Goal: Answer question/provide support

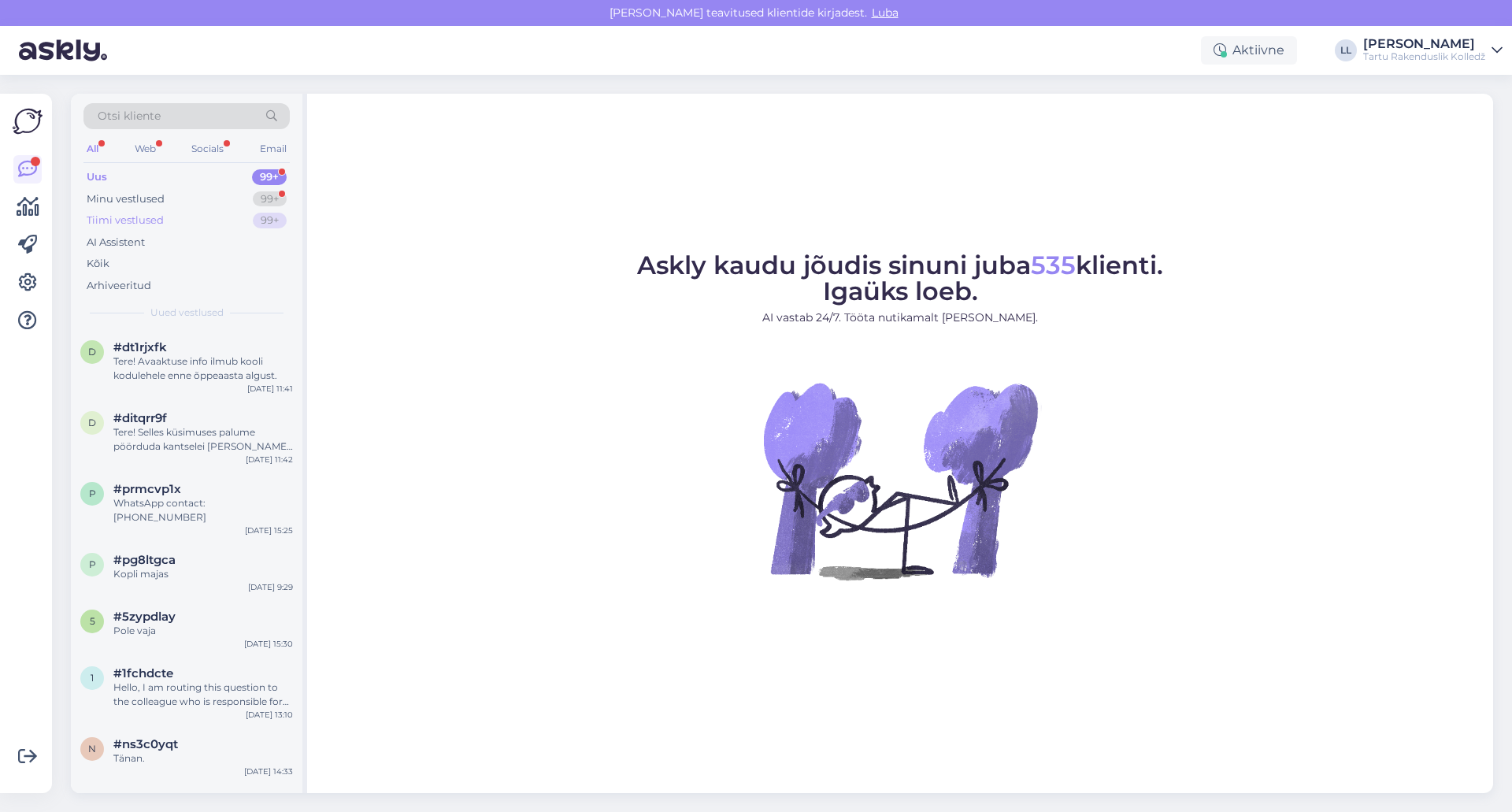
click at [131, 221] on div "Tiimi vestlused" at bounding box center [125, 220] width 77 height 16
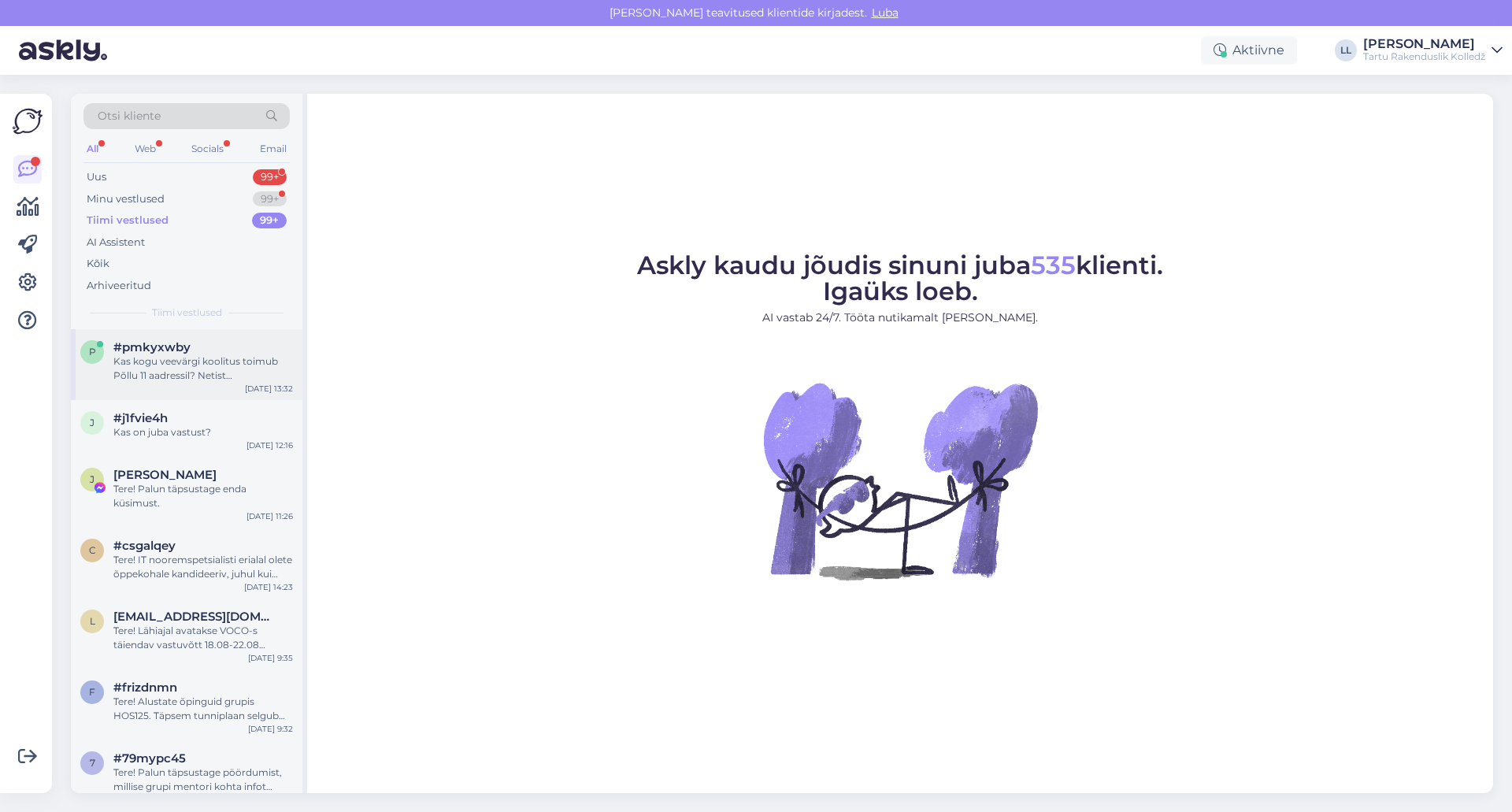
drag, startPoint x: 166, startPoint y: 372, endPoint x: 181, endPoint y: 372, distance: 15.0
click at [167, 372] on div "Kas kogu veevärgi koolitus toimub Põllu 11 aadressil? Netist [PERSON_NAME] välj…" at bounding box center [203, 368] width 179 height 28
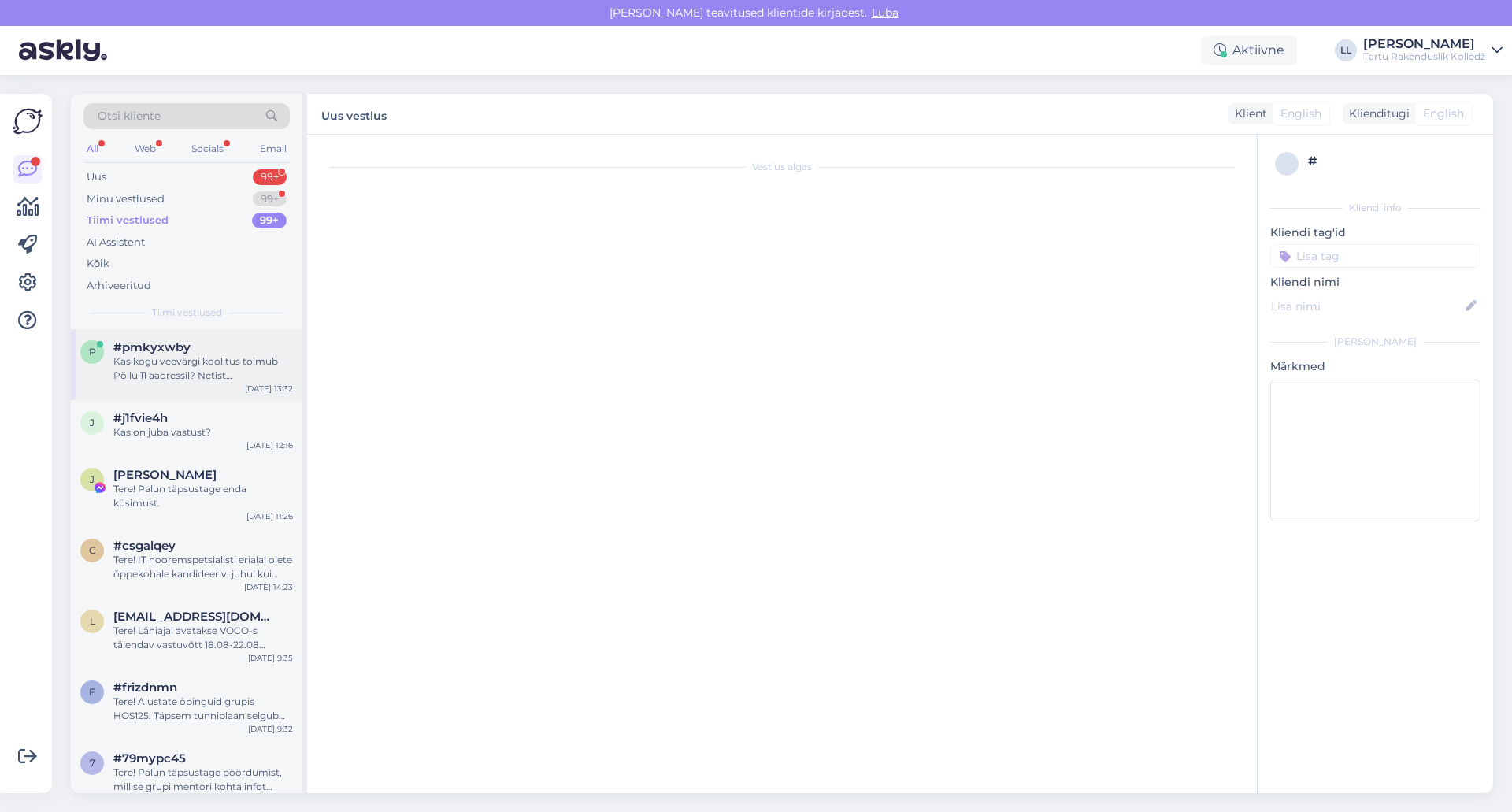
scroll to position [280, 0]
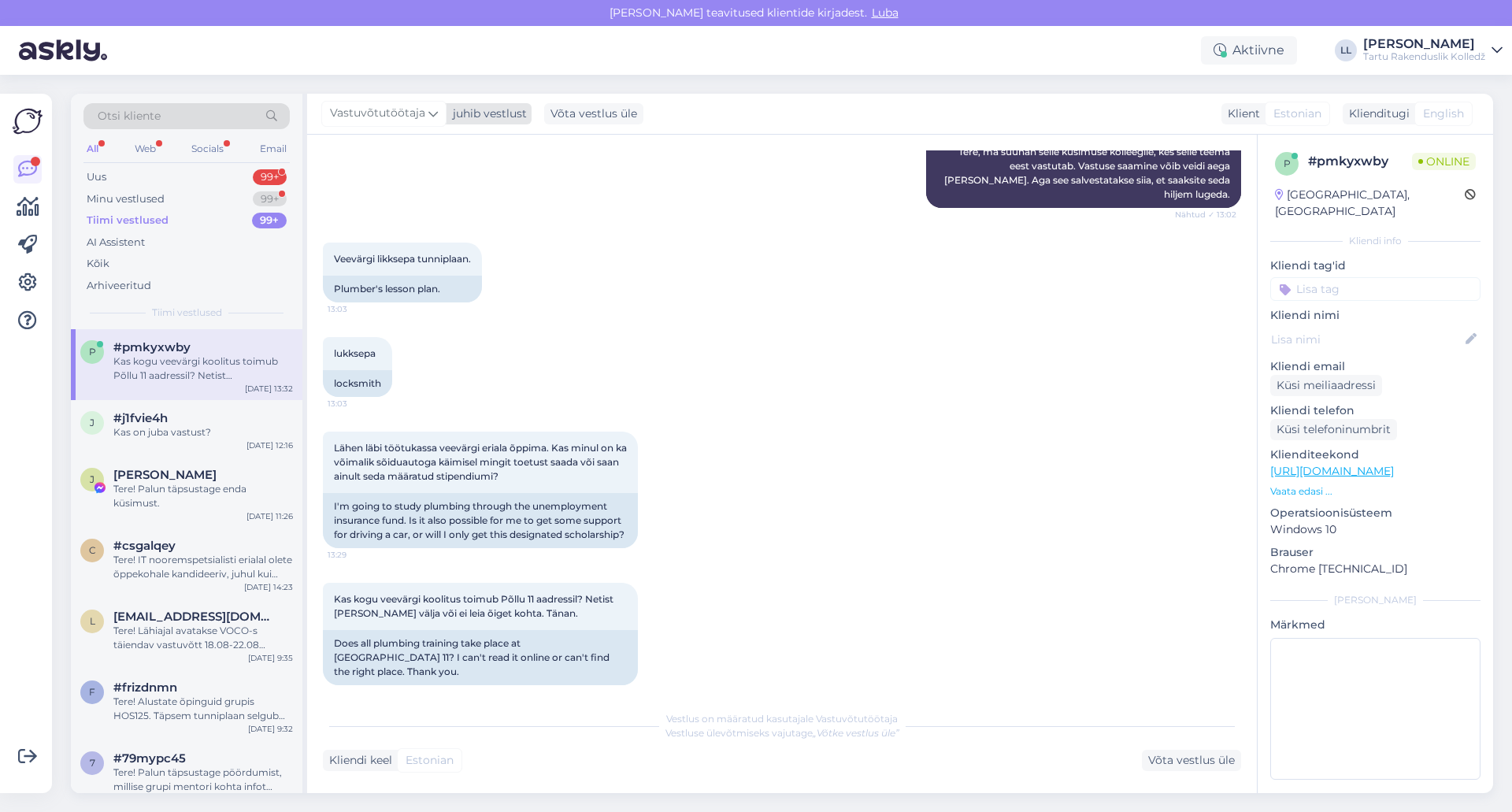
click at [408, 115] on span "Vastuvõtutöötaja" at bounding box center [378, 113] width 95 height 18
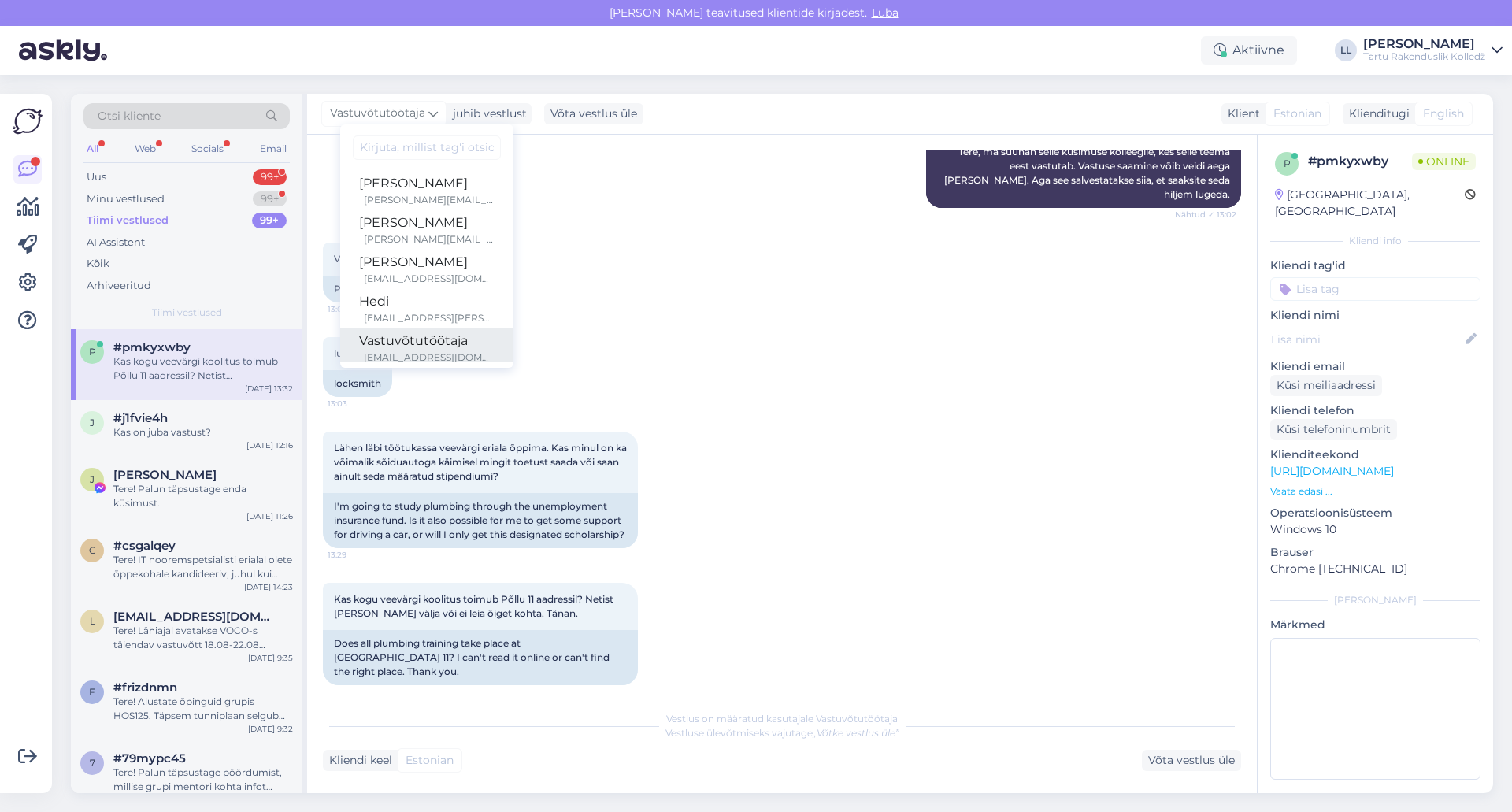
click at [406, 342] on div "Vastuvõtutöötaja" at bounding box center [427, 341] width 136 height 19
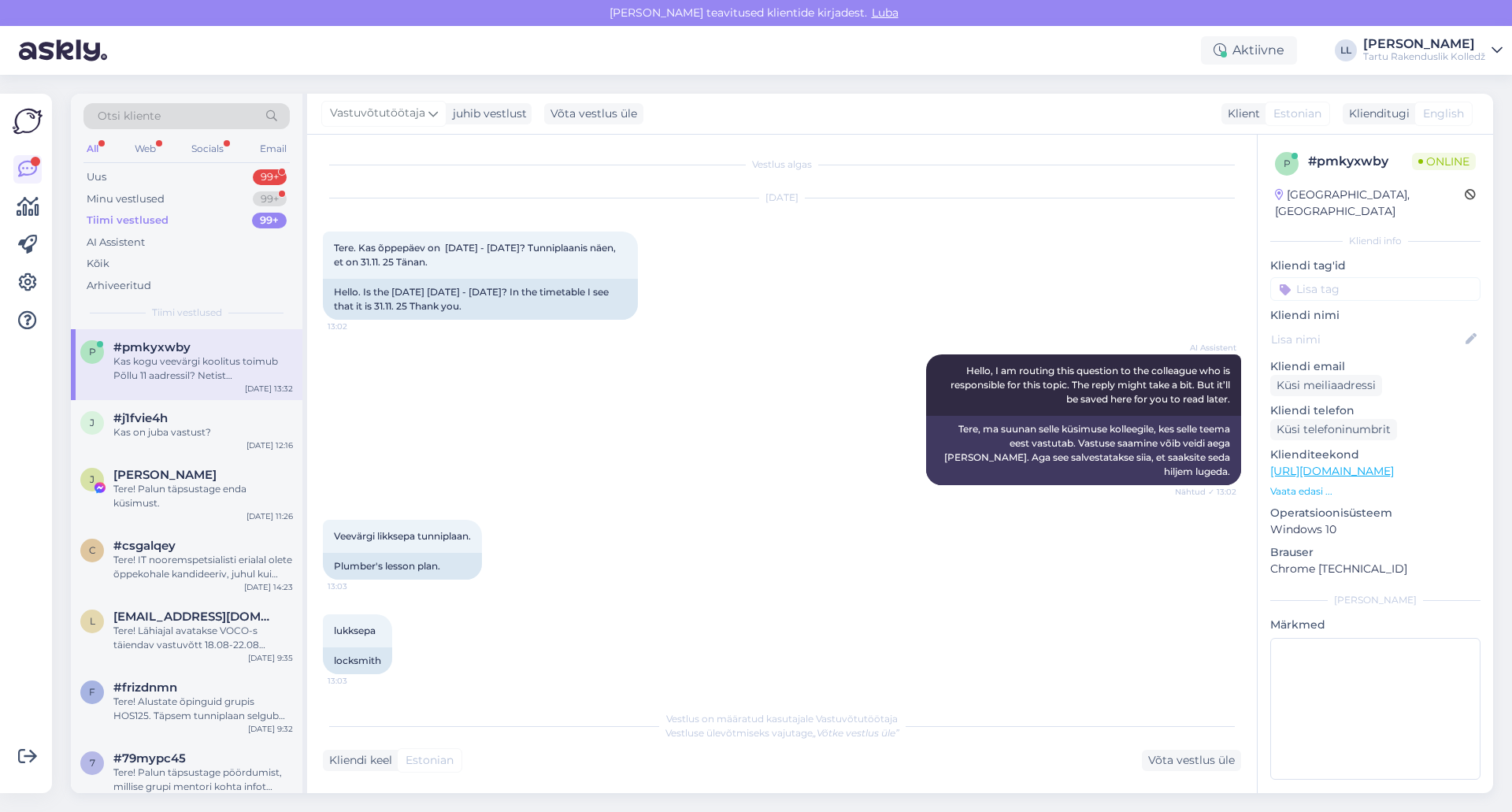
scroll to position [0, 0]
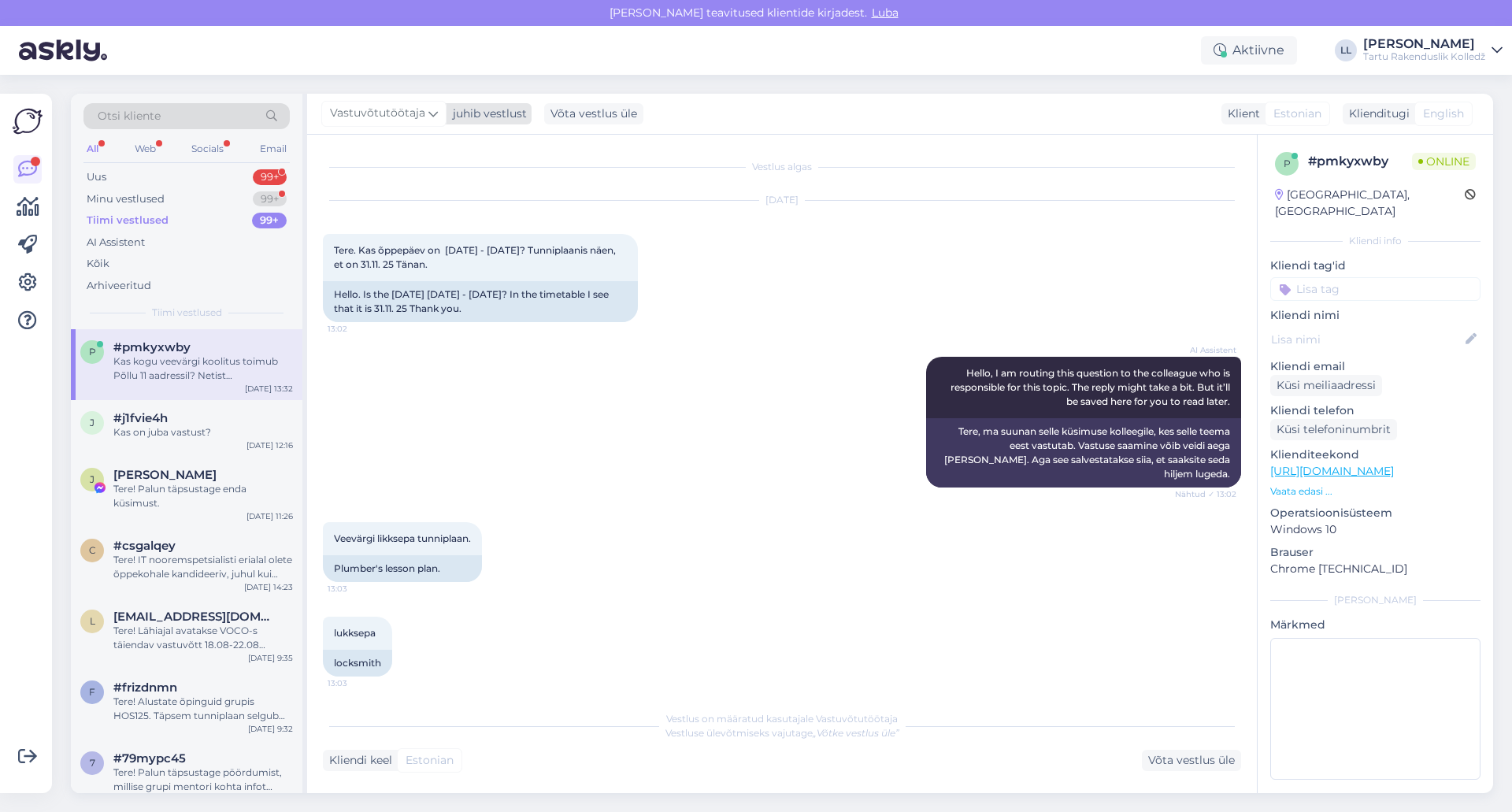
click at [380, 118] on span "Vastuvõtutöötaja" at bounding box center [378, 113] width 95 height 18
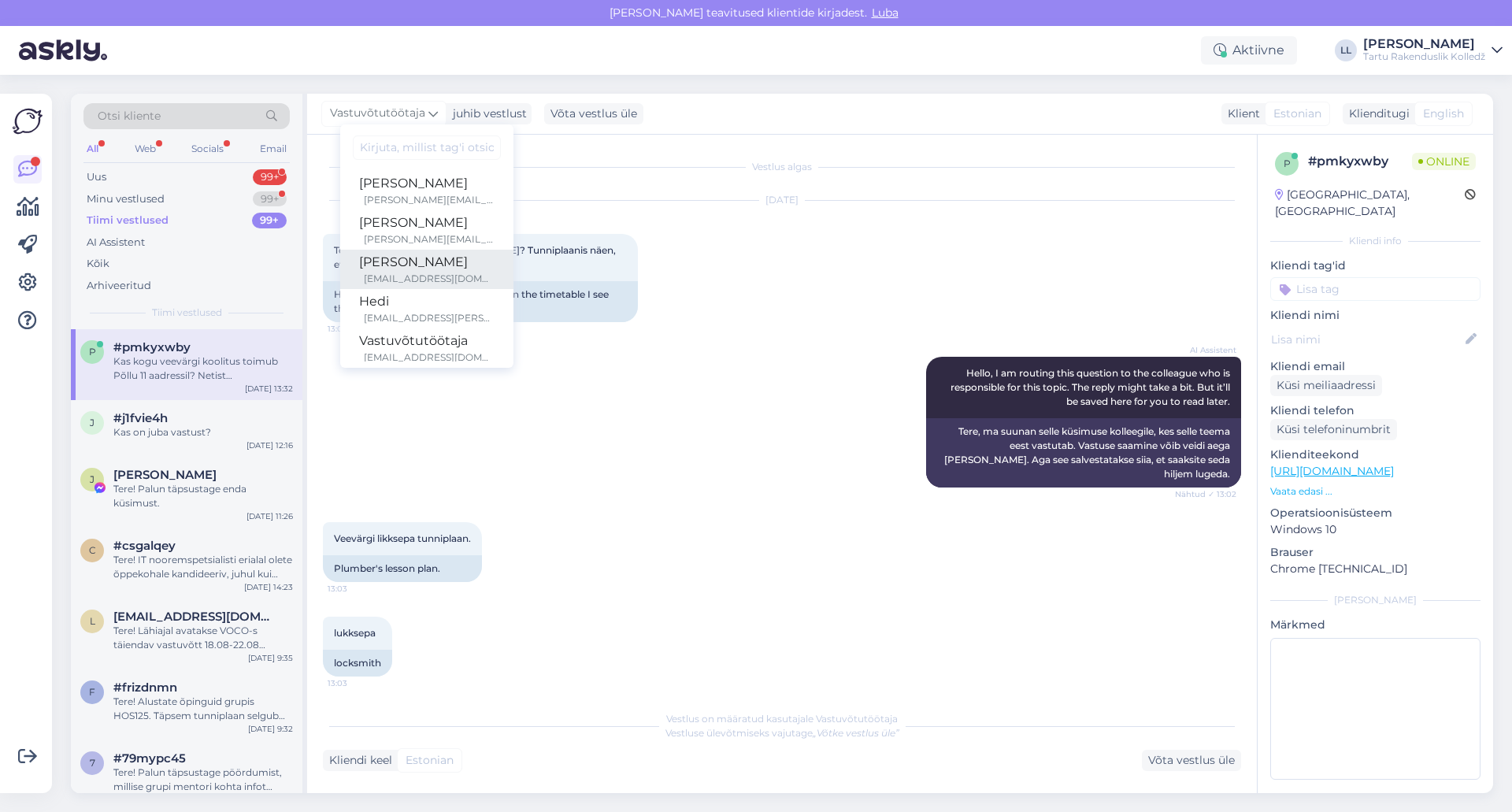
click at [395, 271] on div "[PERSON_NAME]" at bounding box center [427, 262] width 136 height 19
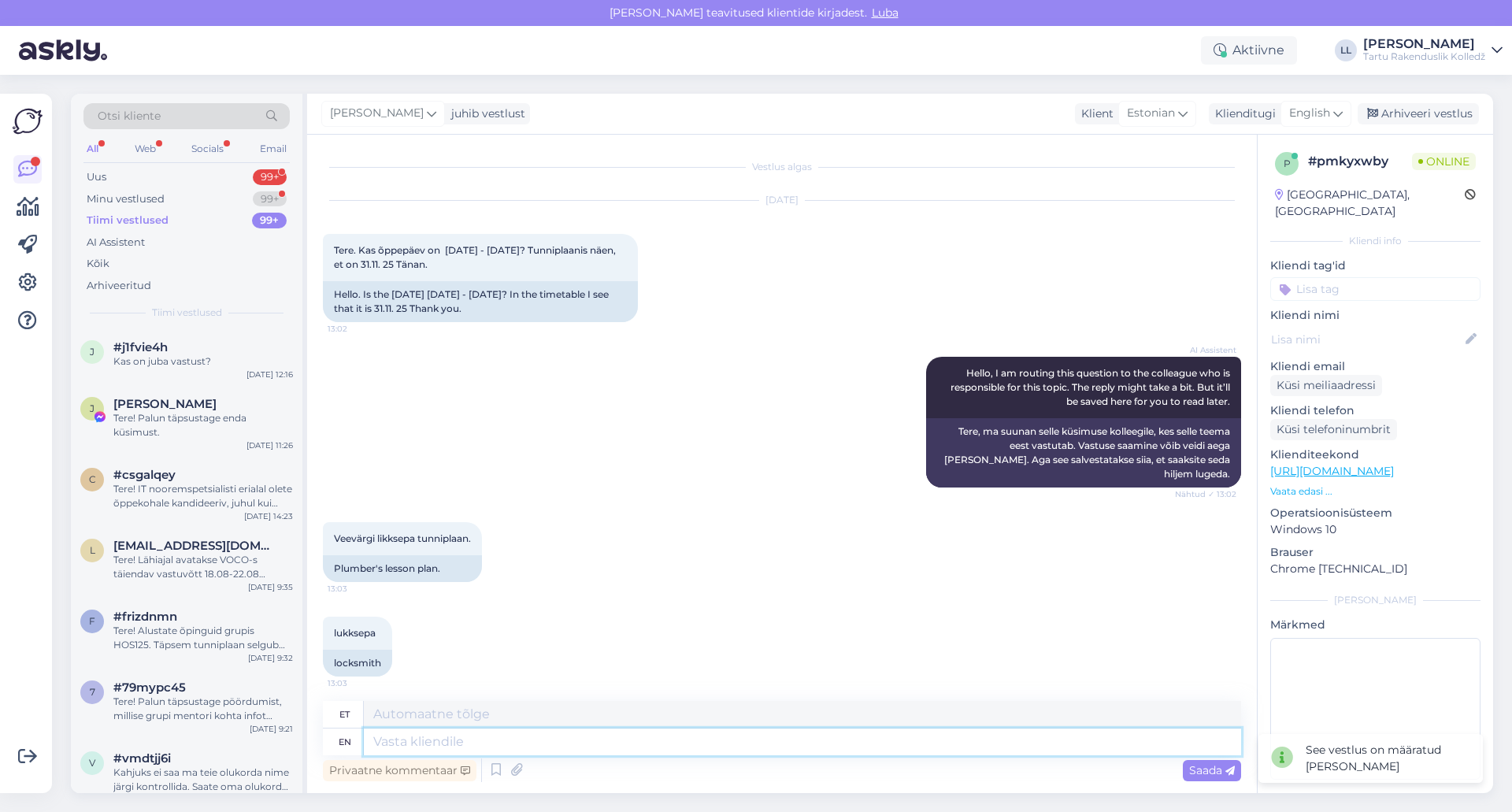
click at [541, 745] on textarea at bounding box center [802, 741] width 878 height 27
click at [1320, 106] on span "English" at bounding box center [1309, 113] width 41 height 18
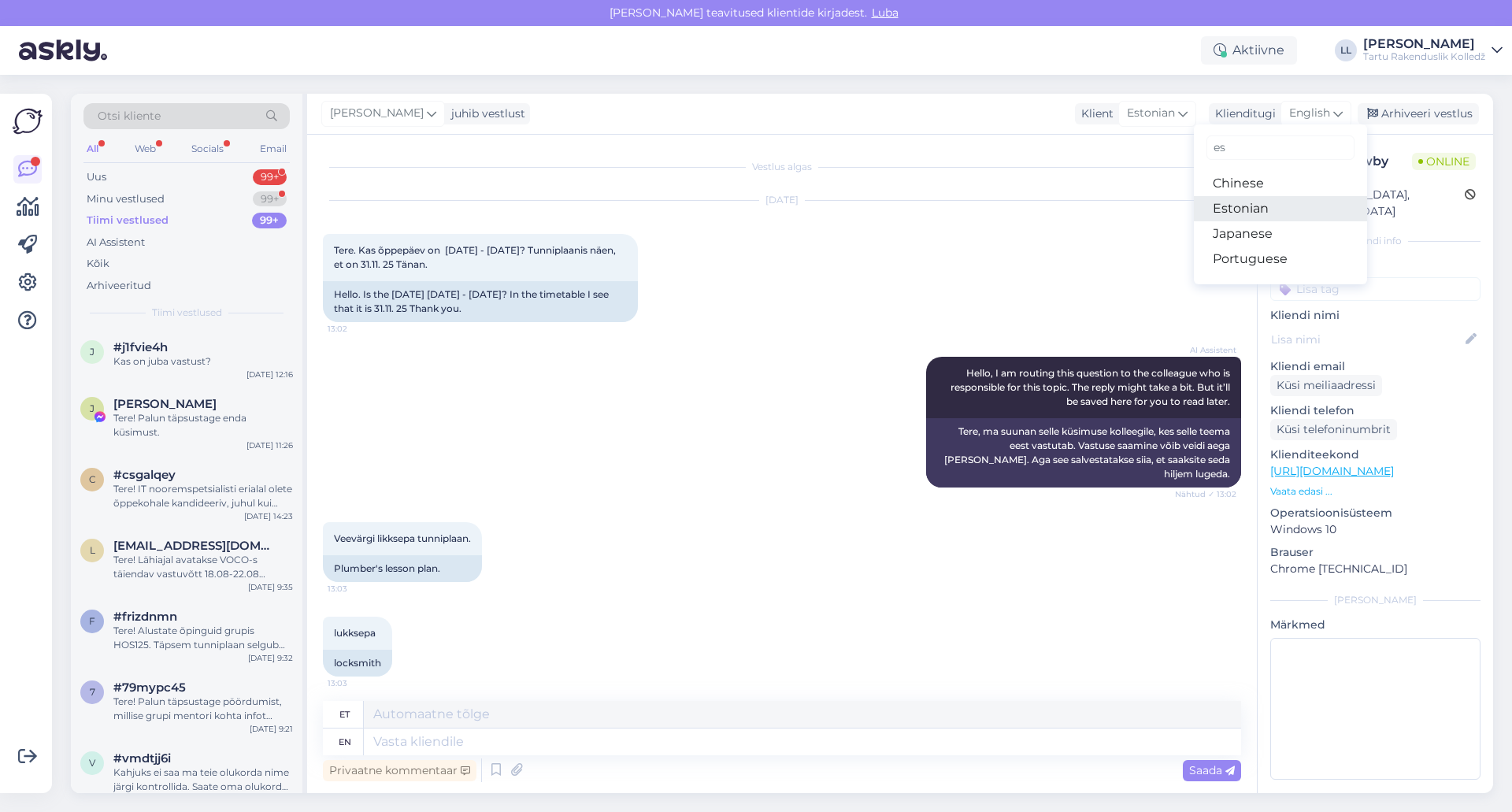
type input "es"
click at [1253, 199] on link "Estonian" at bounding box center [1280, 208] width 173 height 25
click at [479, 733] on textarea at bounding box center [782, 739] width 919 height 33
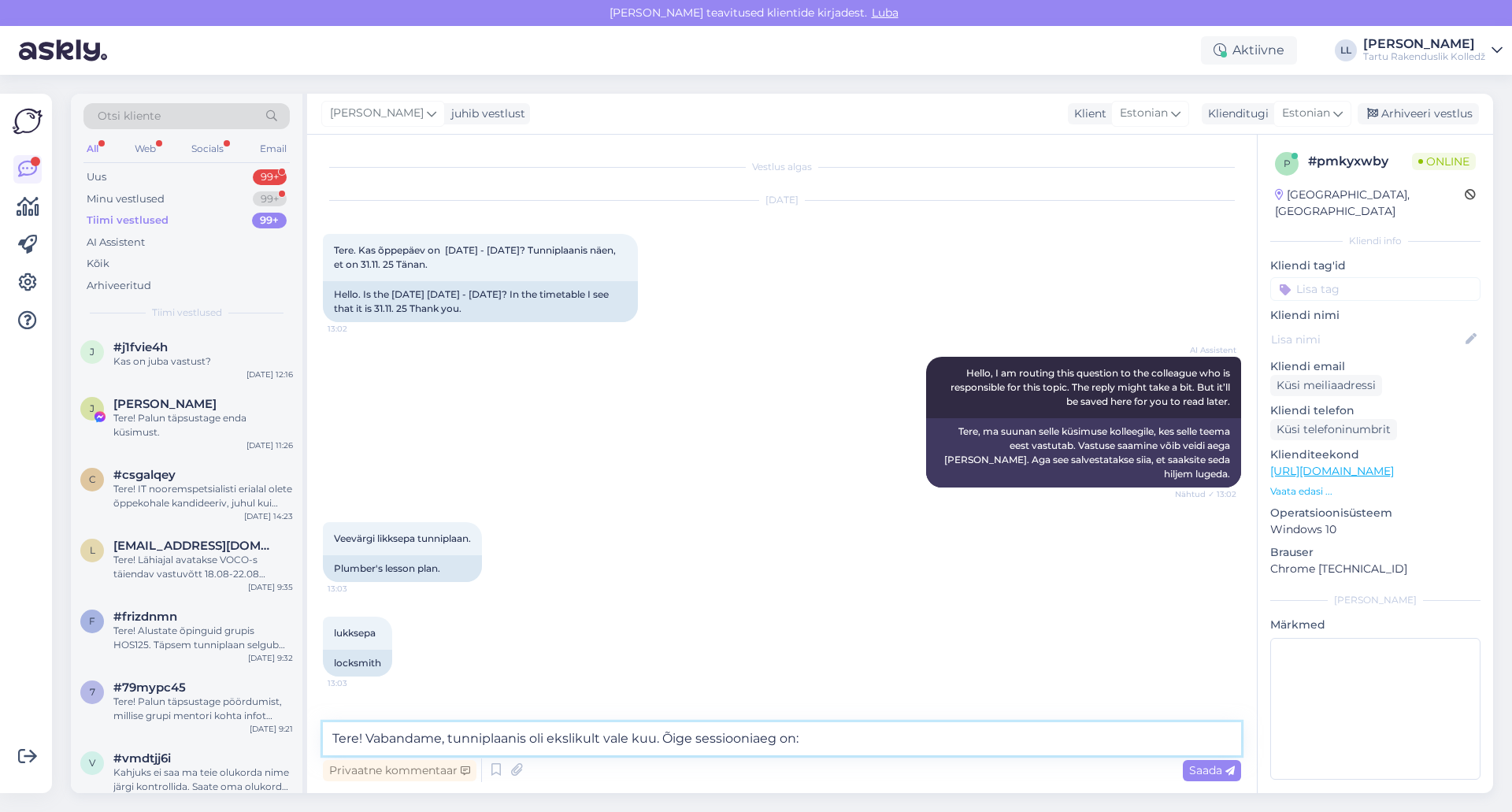
paste textarea "29.10. – [DATE]"
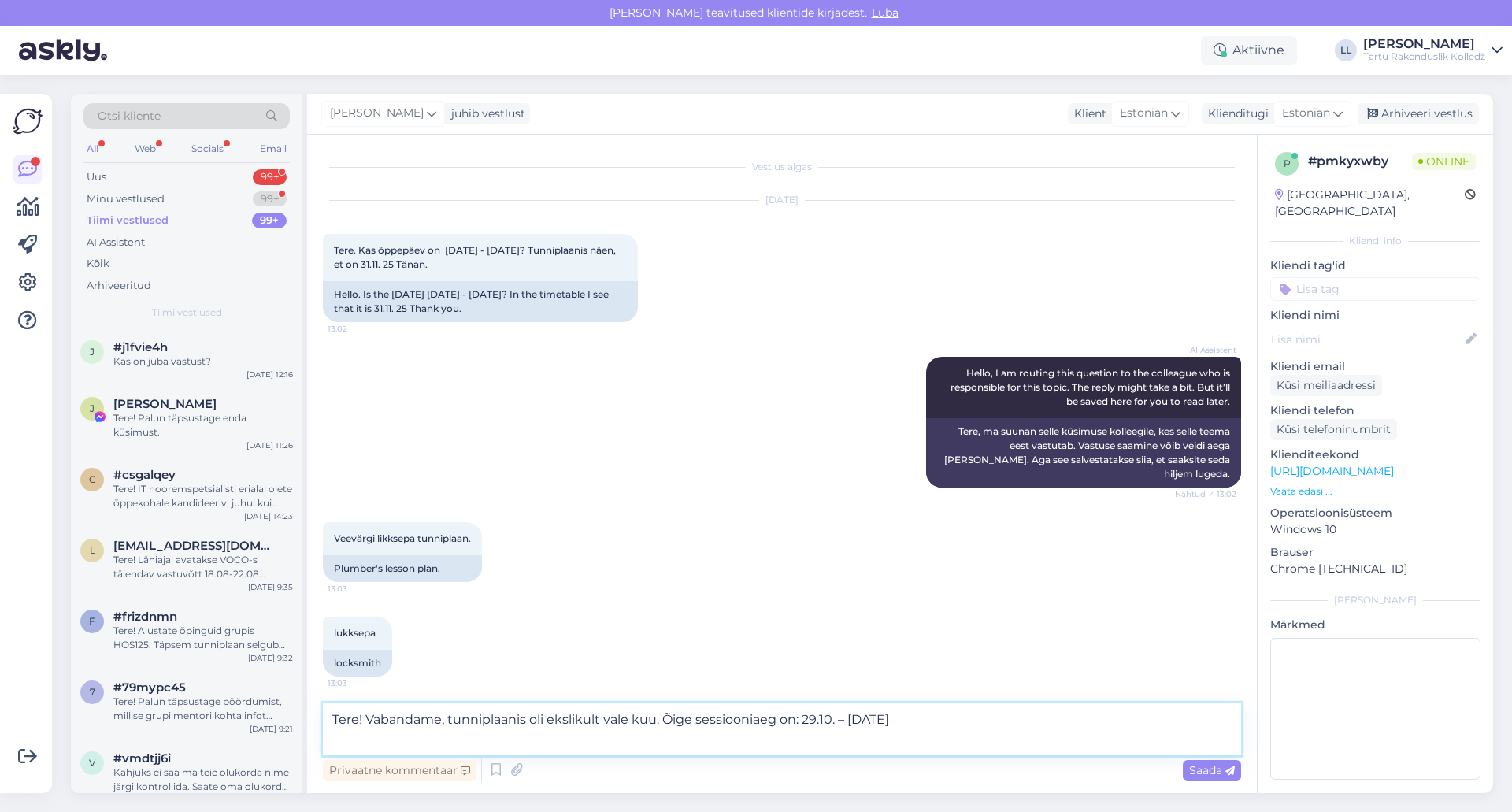
click at [901, 722] on textarea "Tere! Vabandame, tunniplaanis oli ekslikult vale kuu. Õige sessiooniaeg on: 29.…" at bounding box center [782, 729] width 919 height 52
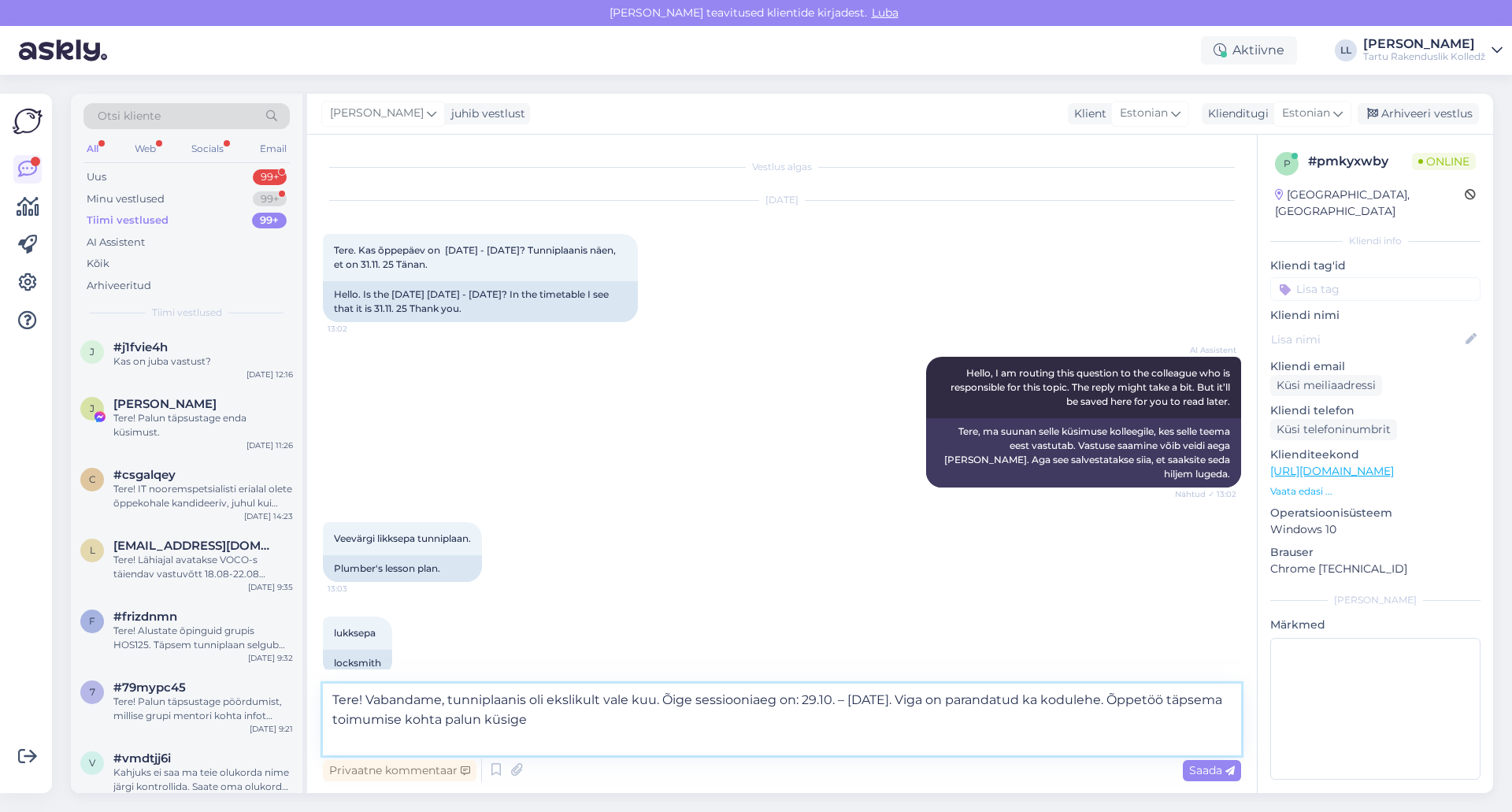
paste textarea "[PERSON_NAME] [PERSON_NAME] ja puiduosakonna juht 7361856 [EMAIL_ADDRESS][DOMAI…"
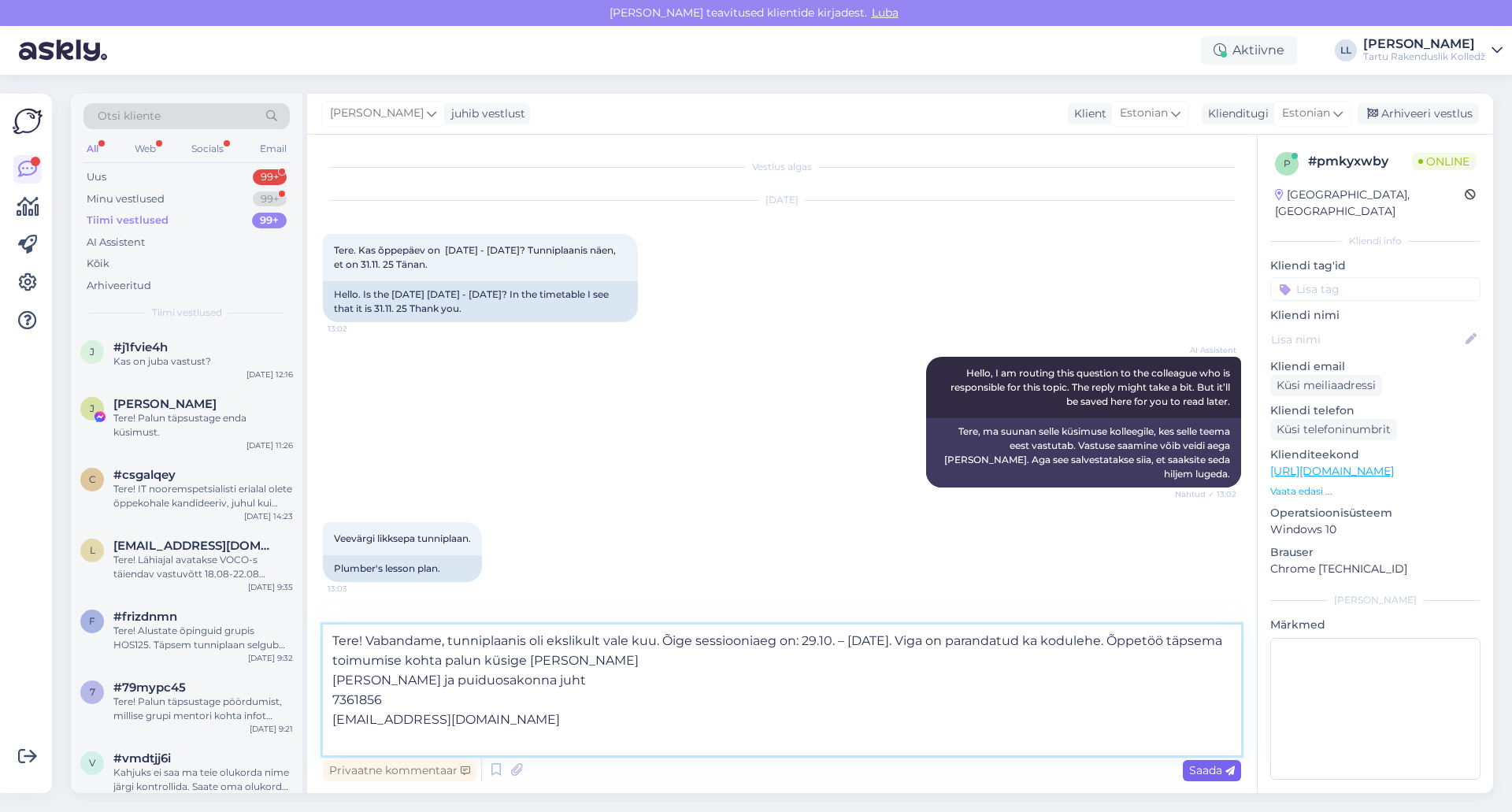
type textarea "Tere! Vabandame, tunniplaanis oli ekslikult vale kuu. Õige sessiooniaeg on: 29.…"
click at [1234, 766] on icon at bounding box center [1230, 771] width 9 height 9
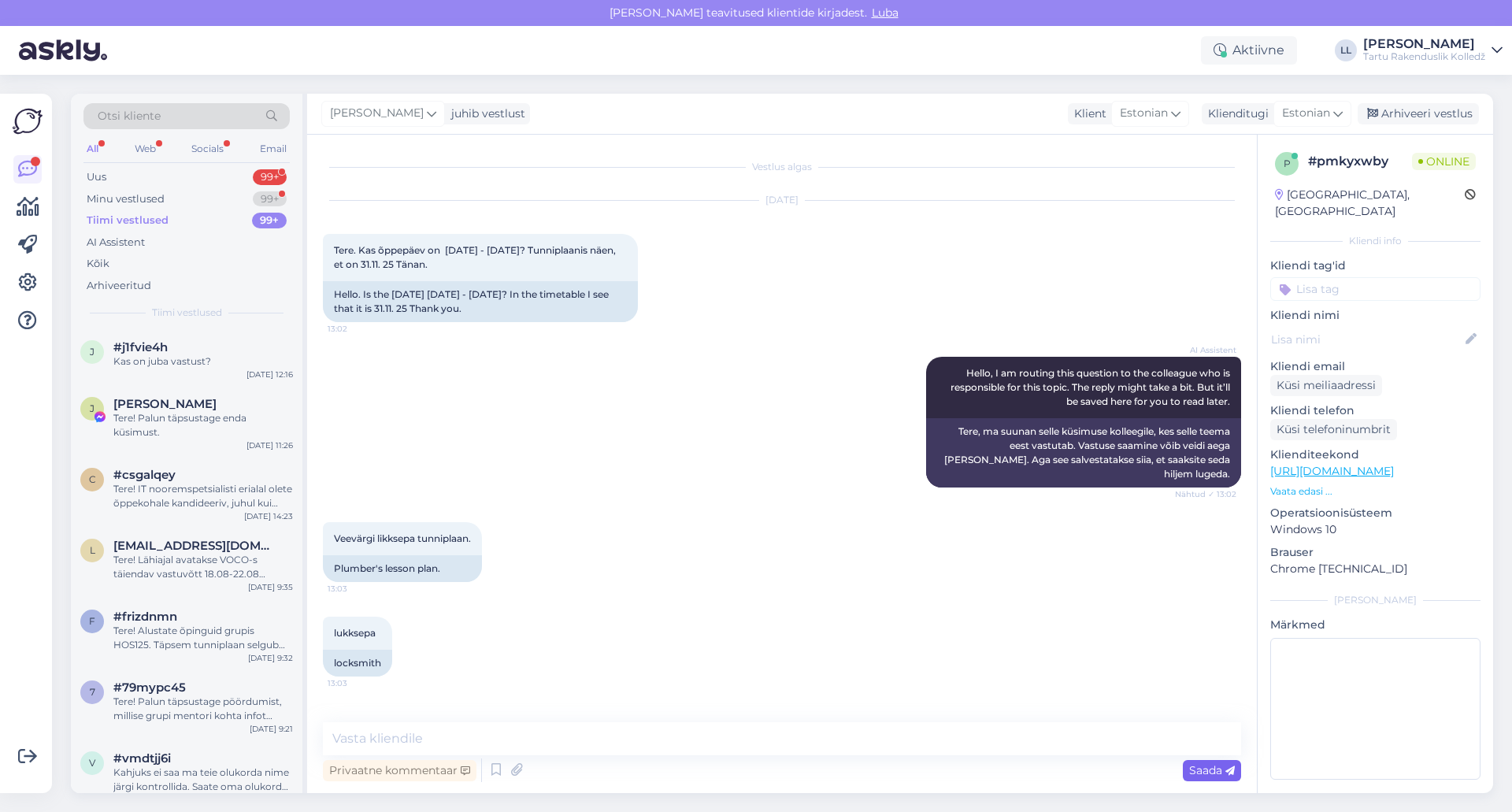
scroll to position [413, 0]
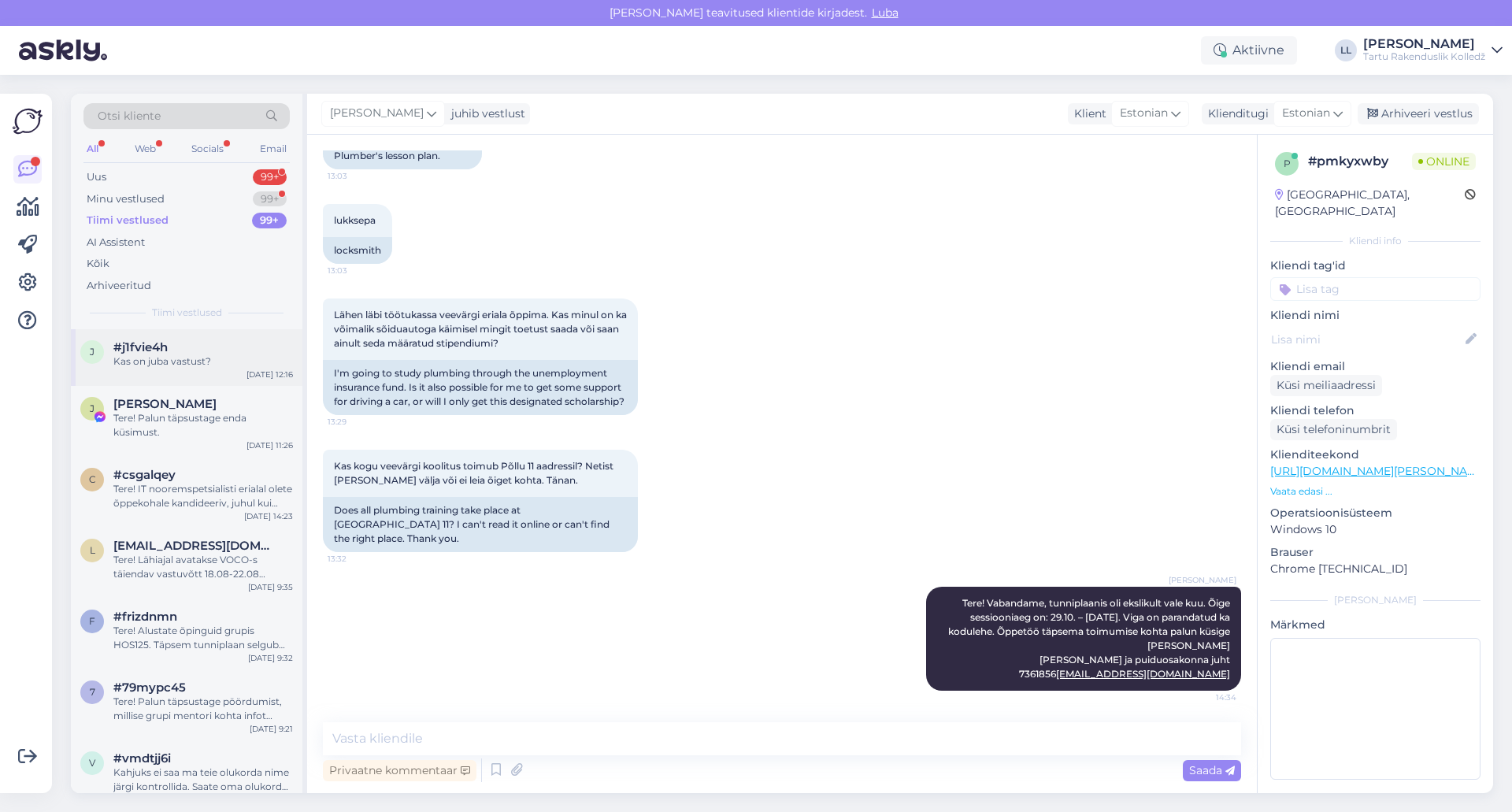
click at [193, 353] on div "#j1fvie4h" at bounding box center [203, 347] width 179 height 14
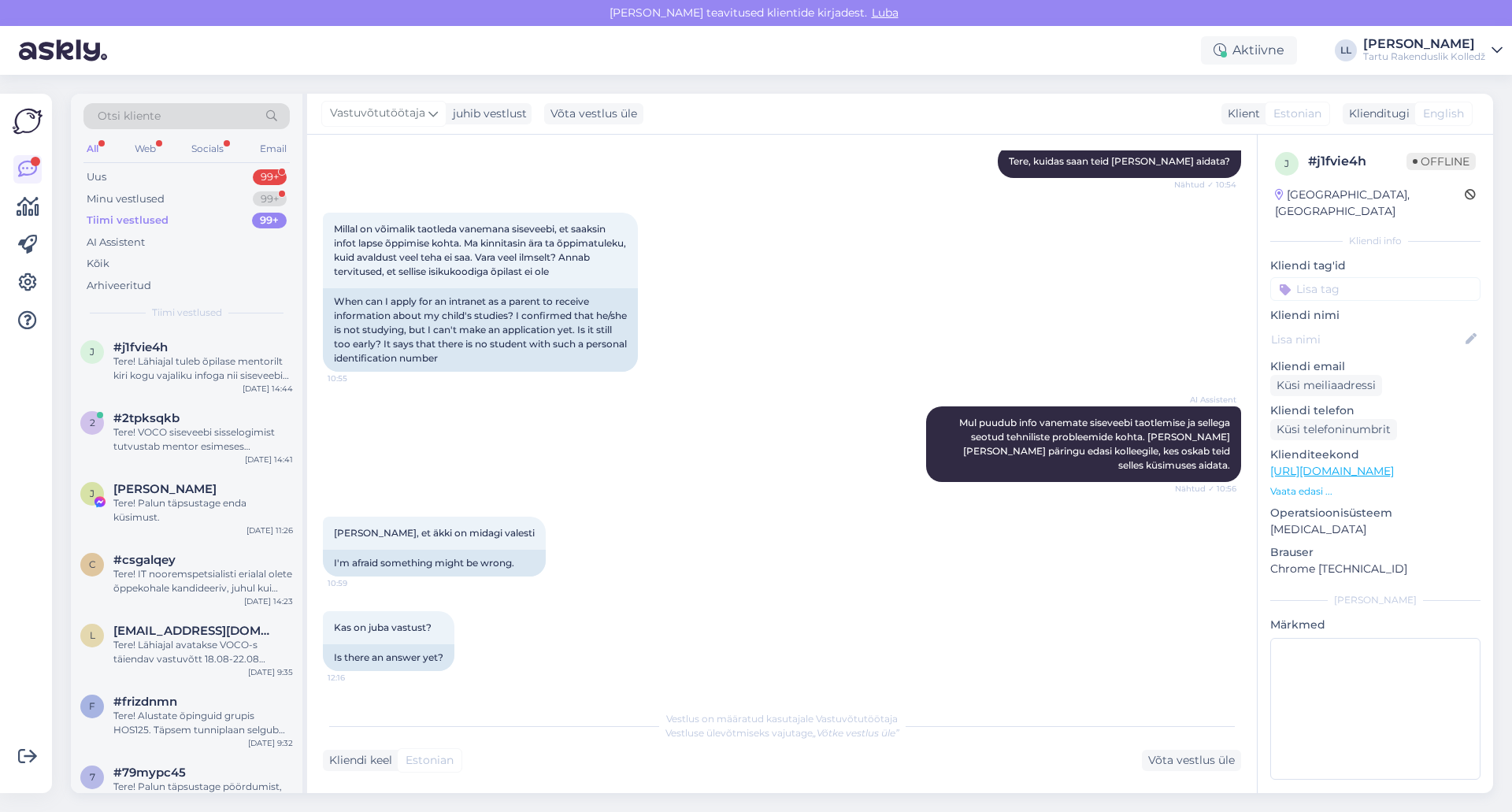
scroll to position [337, 0]
